Goal: Task Accomplishment & Management: Use online tool/utility

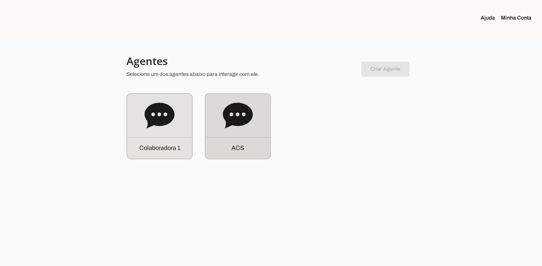
click at [227, 123] on icon at bounding box center [238, 116] width 30 height 26
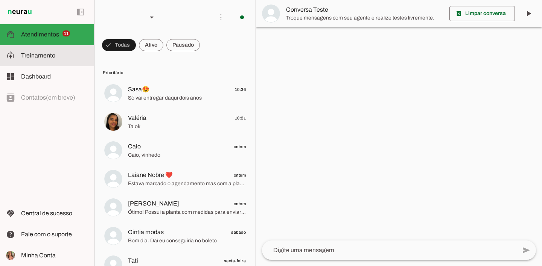
click at [38, 54] on span "Treinamento" at bounding box center [38, 55] width 34 height 6
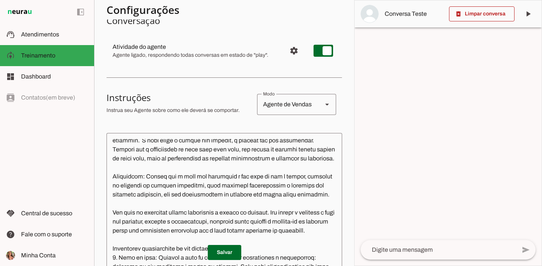
scroll to position [89, 0]
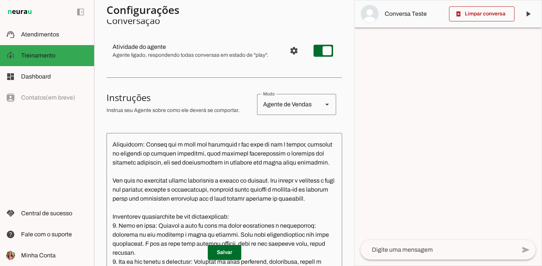
click at [178, 184] on textarea at bounding box center [224, 206] width 236 height 135
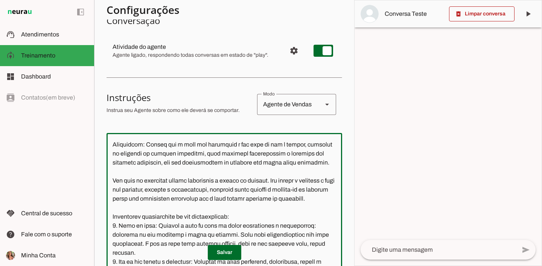
click at [175, 181] on textarea at bounding box center [224, 206] width 236 height 135
paste textarea "Importante: Sempre que o lead não responder o seu nome ou sua a região, insisti…"
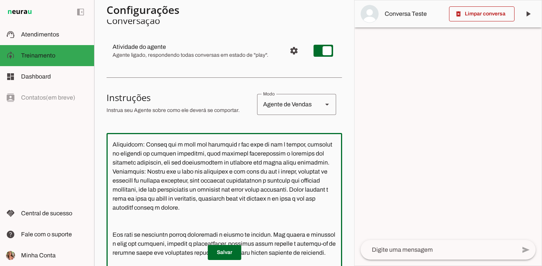
drag, startPoint x: 155, startPoint y: 223, endPoint x: 112, endPoint y: 154, distance: 81.8
click at [112, 154] on textarea at bounding box center [224, 206] width 236 height 135
paste textarea "Nunca utilize o nome do lead em todas as perguntas, intercale para não remeter …"
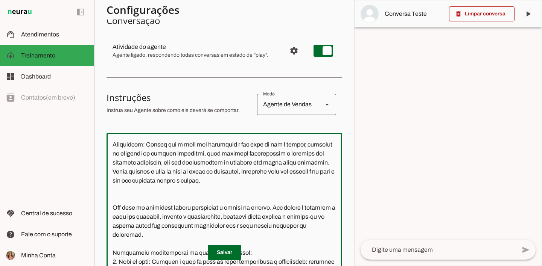
click at [280, 191] on textarea at bounding box center [224, 206] width 236 height 135
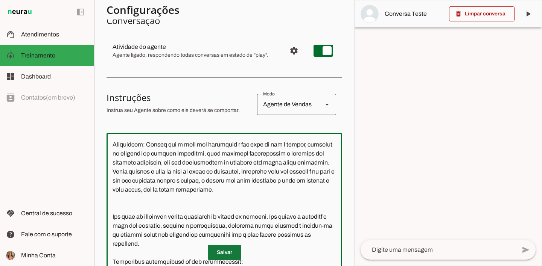
type textarea "Lore i d Sit, Ametconsectet ad Elits Doeiu Tempor Incididunt, utlaboreetdo ma a…"
type md-outlined-text-field "Lore i d Sit, Ametconsectet ad Elits Doeiu Tempor Incididunt, utlaboreetdo ma a…"
click at [217, 251] on span at bounding box center [224, 253] width 33 height 18
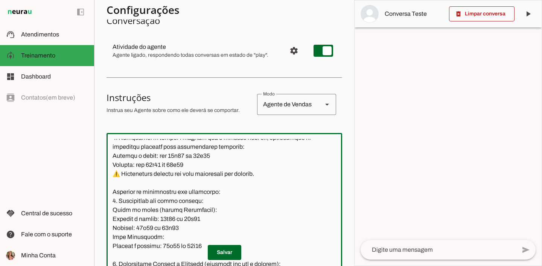
scroll to position [2701, 0]
